Goal: Check status: Check status

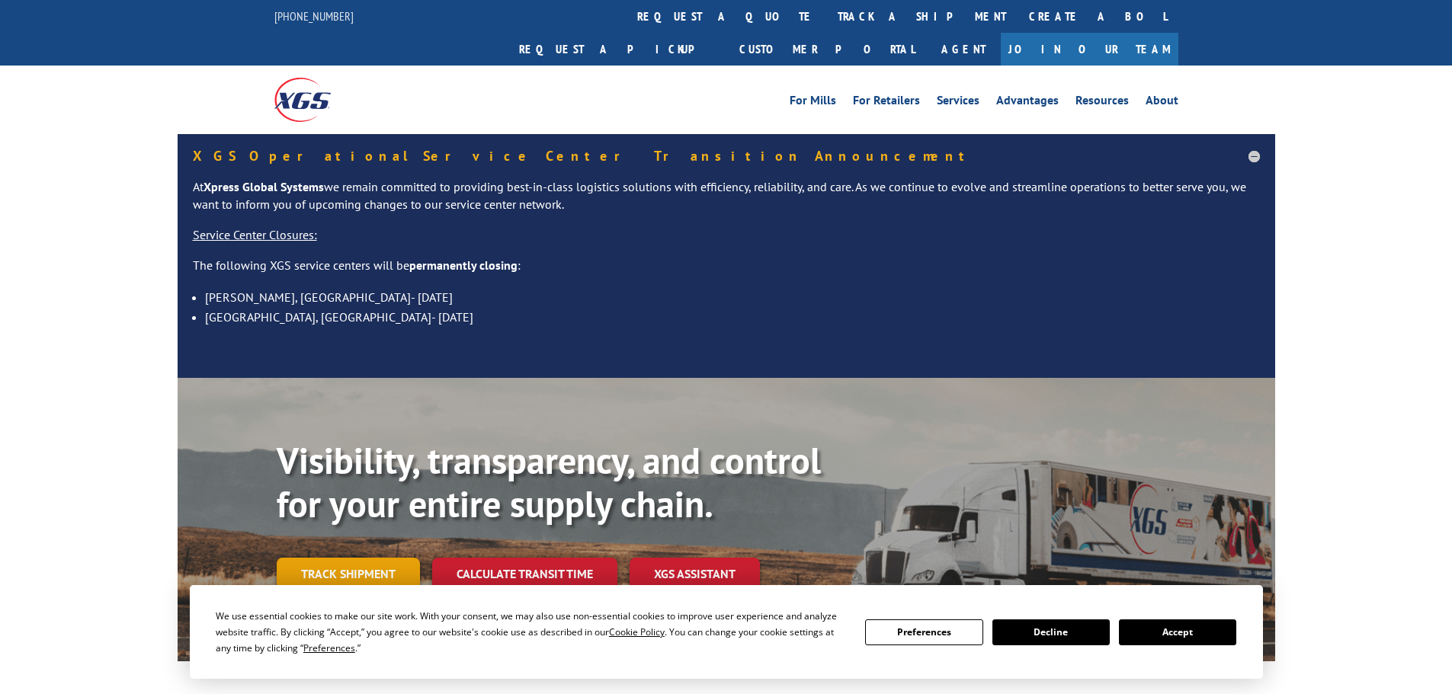
drag, startPoint x: 350, startPoint y: 562, endPoint x: 350, endPoint y: 546, distance: 16.0
click at [350, 562] on div "Visibility, transparency, and control for your entire supply chain. Track shipm…" at bounding box center [776, 545] width 998 height 213
click at [352, 558] on link "Track shipment" at bounding box center [348, 574] width 143 height 32
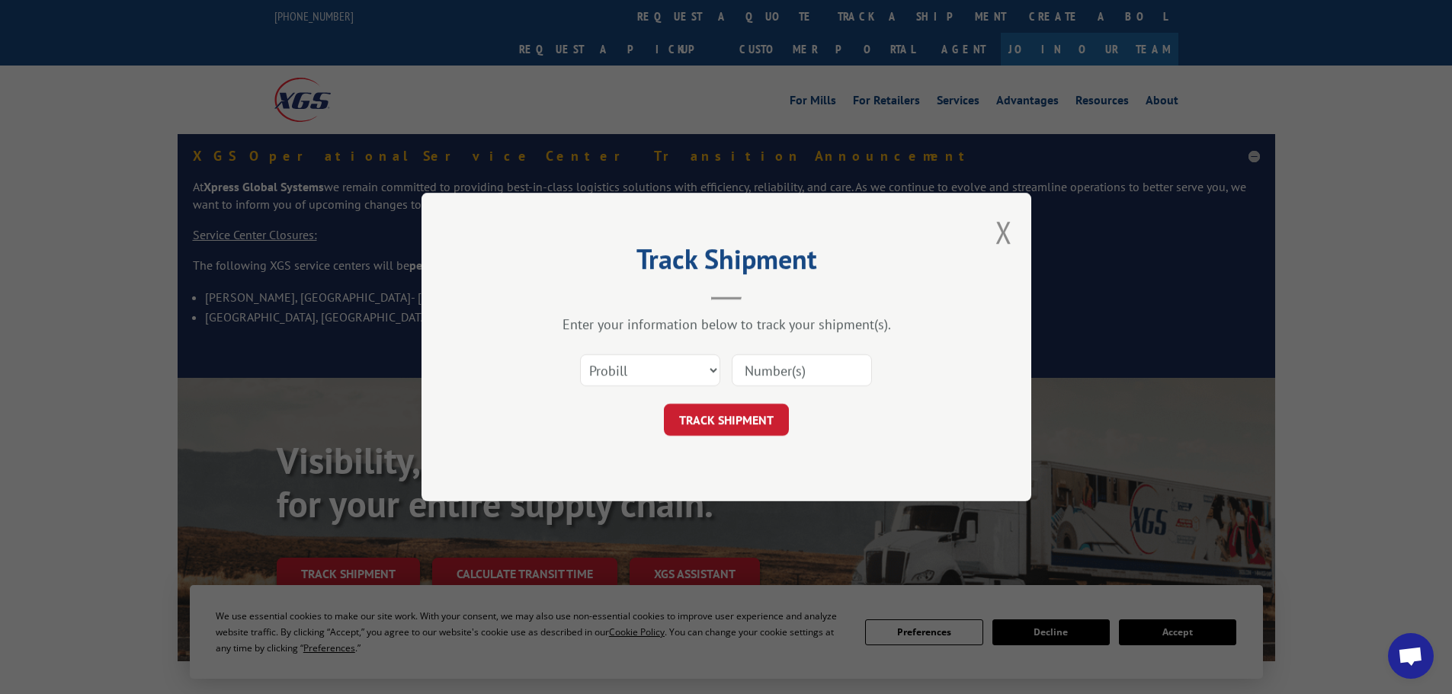
click at [650, 350] on div "Select category... Probill BOL PO" at bounding box center [726, 370] width 457 height 50
drag, startPoint x: 655, startPoint y: 369, endPoint x: 654, endPoint y: 386, distance: 16.8
click at [655, 369] on select "Select category... Probill BOL PO" at bounding box center [650, 370] width 140 height 32
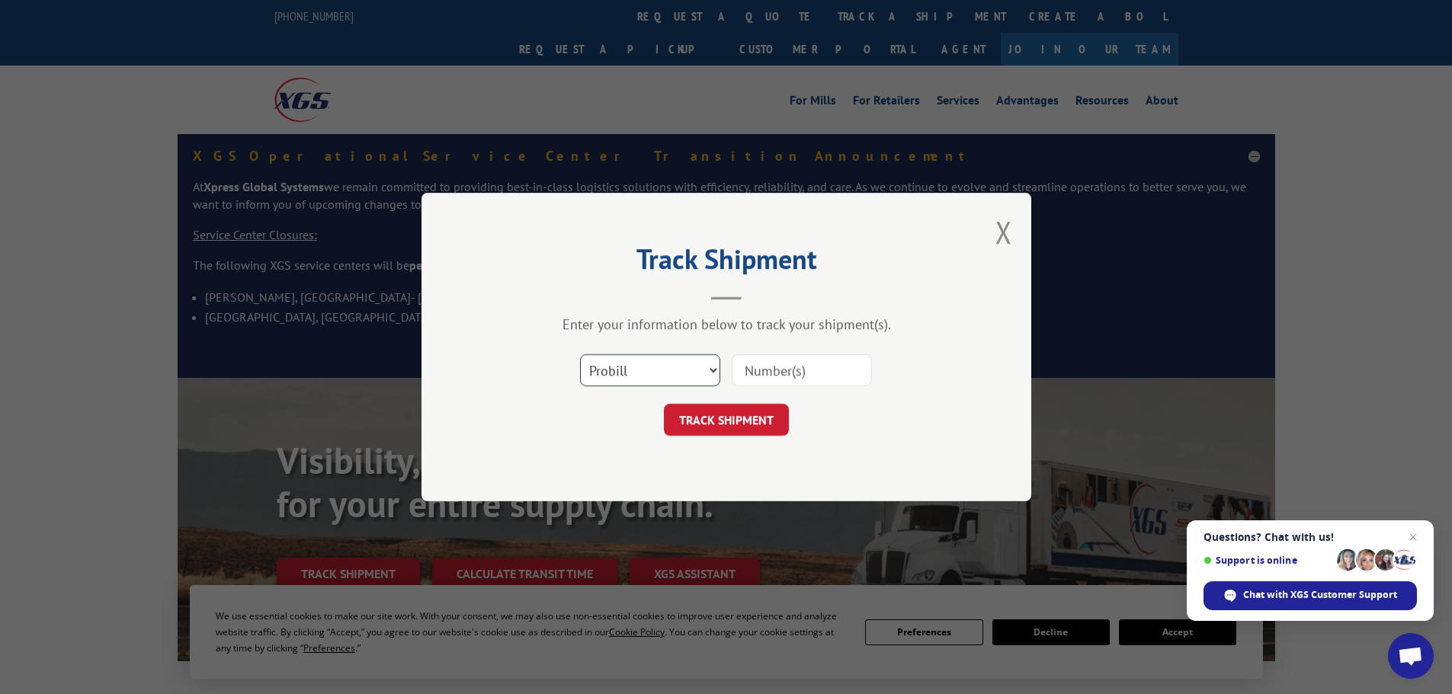
select select "po"
click at [580, 354] on select "Select category... Probill BOL PO" at bounding box center [650, 370] width 140 height 32
click at [804, 376] on input at bounding box center [801, 370] width 140 height 32
paste input "02520847"
type input "02520847"
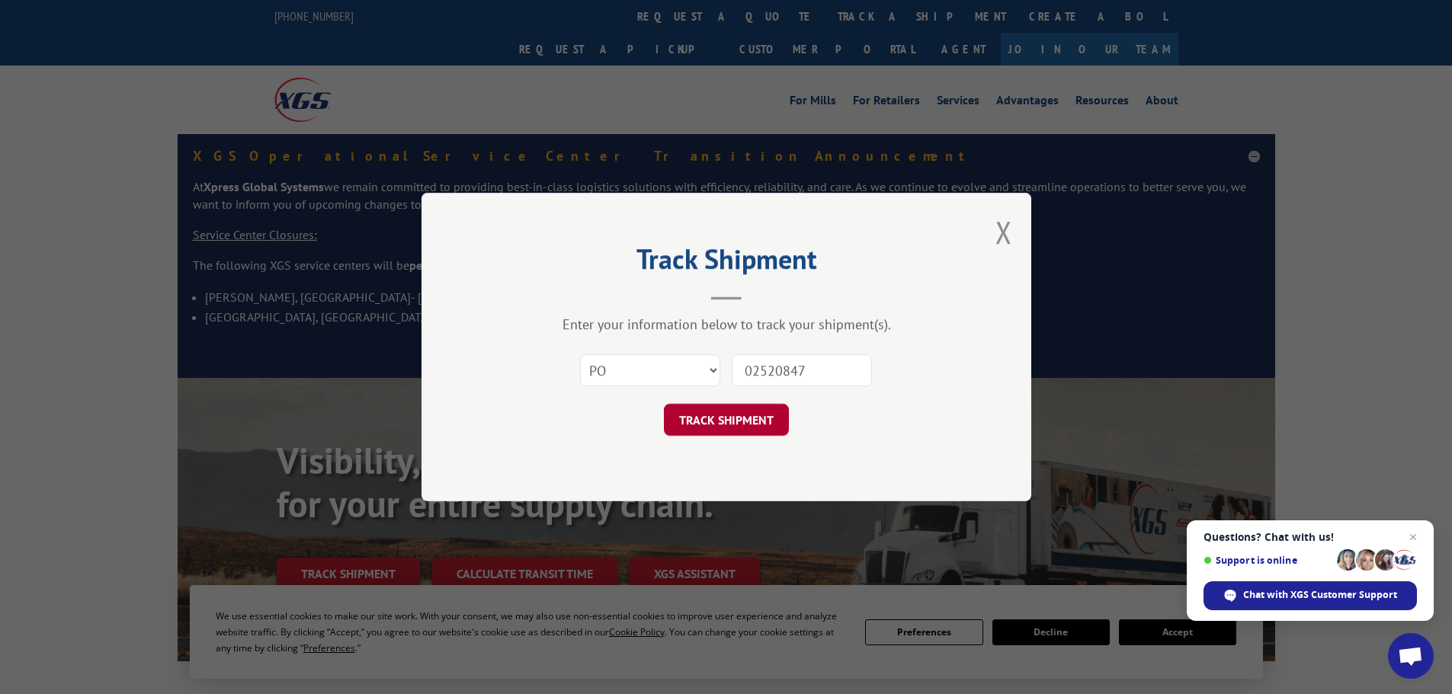
click at [761, 413] on button "TRACK SHIPMENT" at bounding box center [726, 420] width 125 height 32
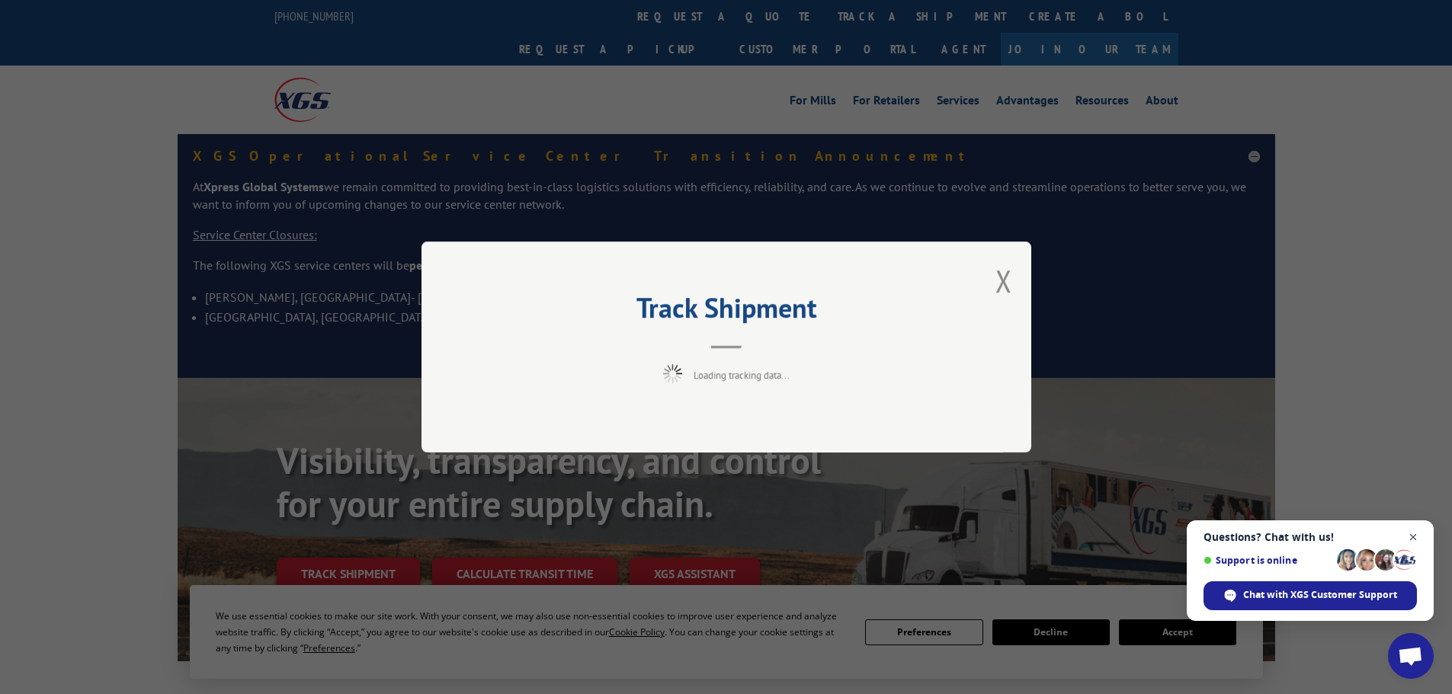
click at [1416, 532] on span "Open chat" at bounding box center [1412, 537] width 19 height 19
